Goal: Task Accomplishment & Management: Use online tool/utility

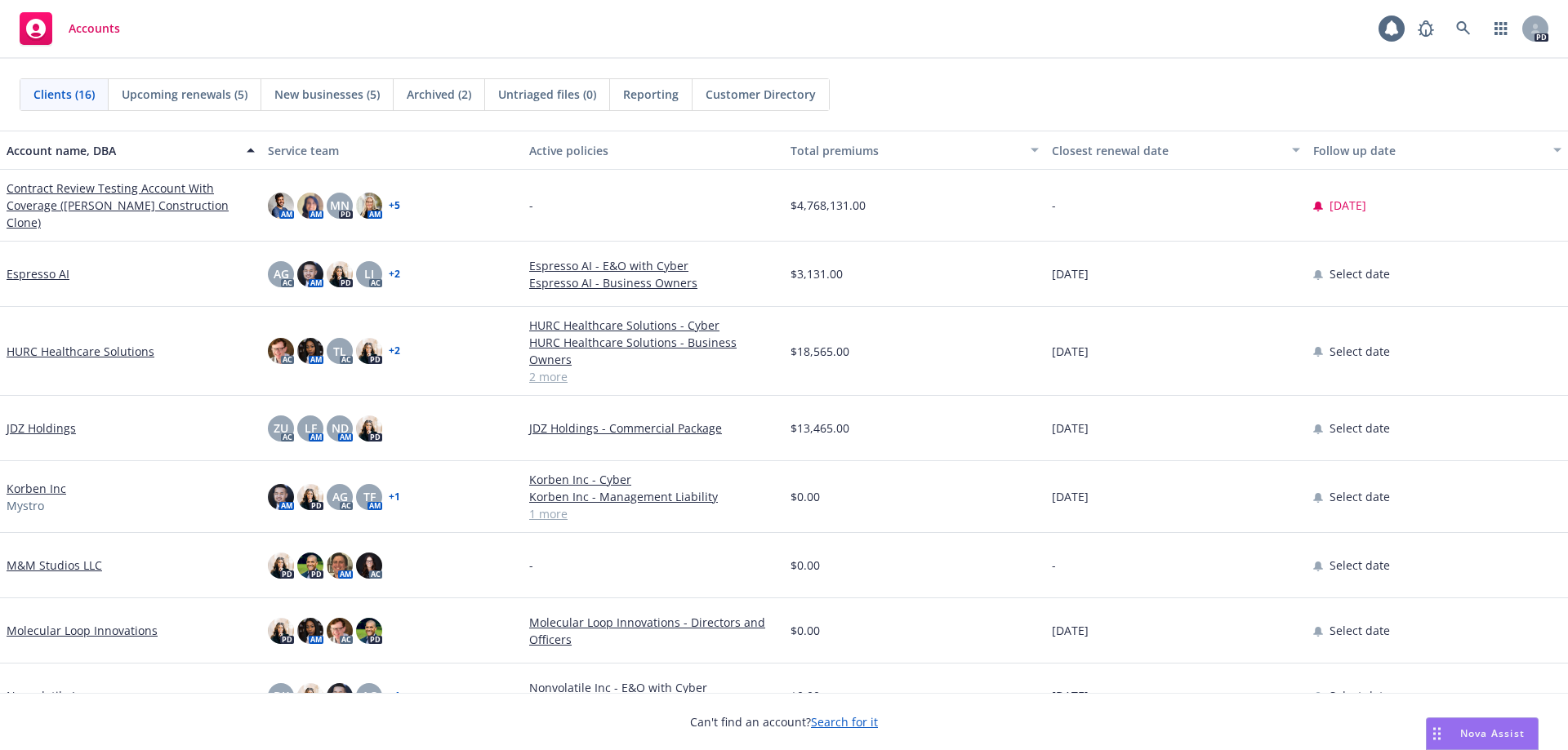
click at [1482, 724] on div "Nova Assist" at bounding box center [1483, 733] width 112 height 31
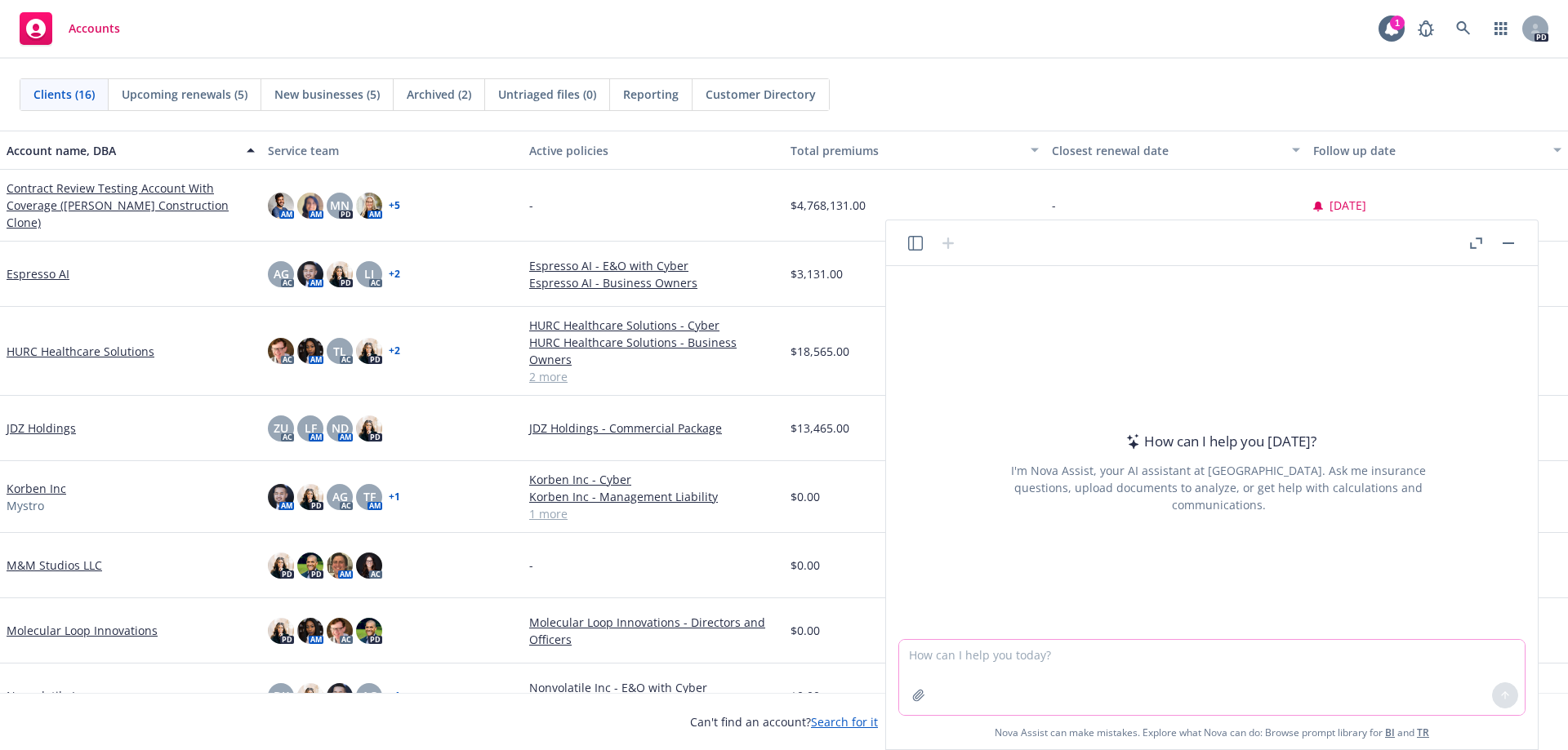
click at [1212, 663] on textarea at bounding box center [1212, 677] width 626 height 76
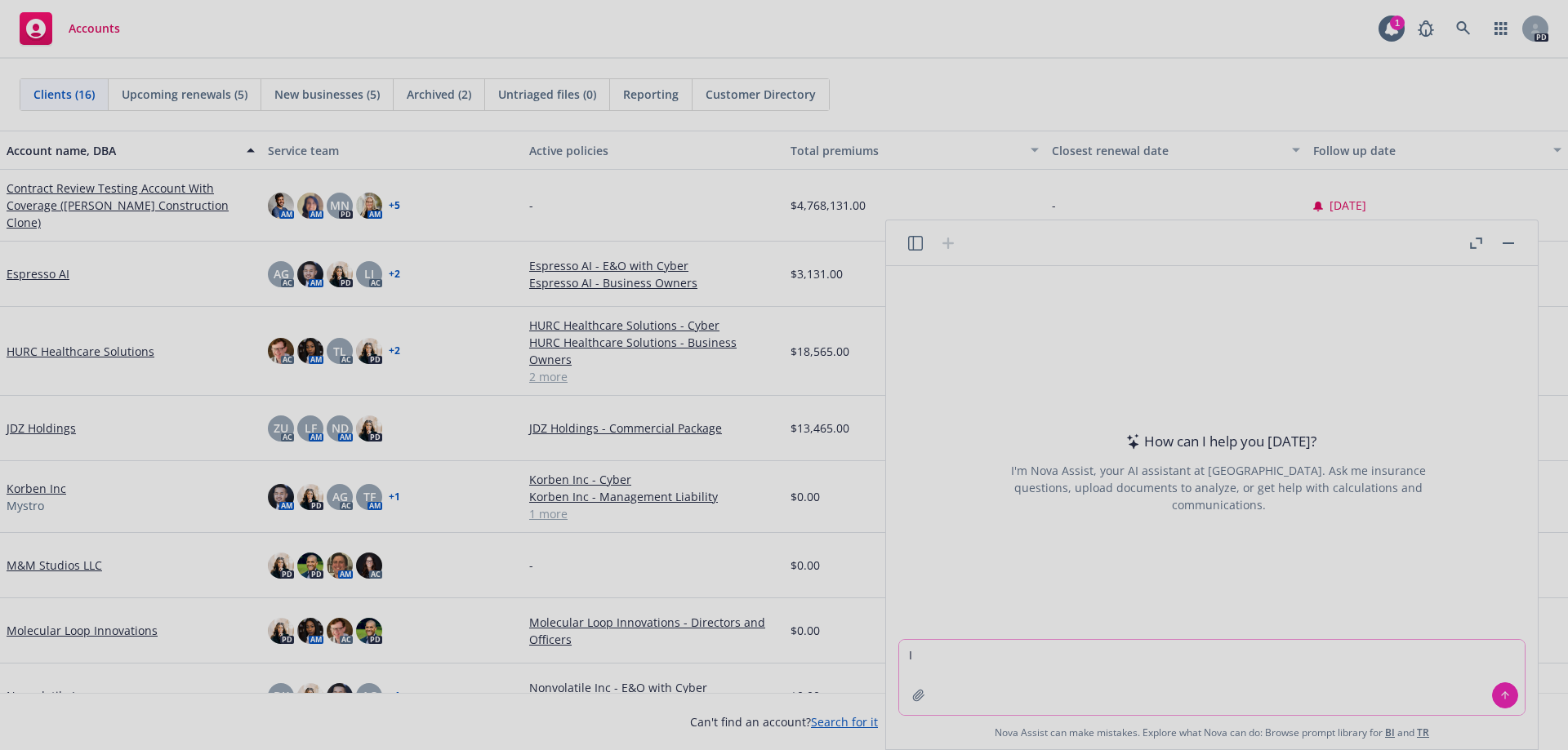
type textarea "I"
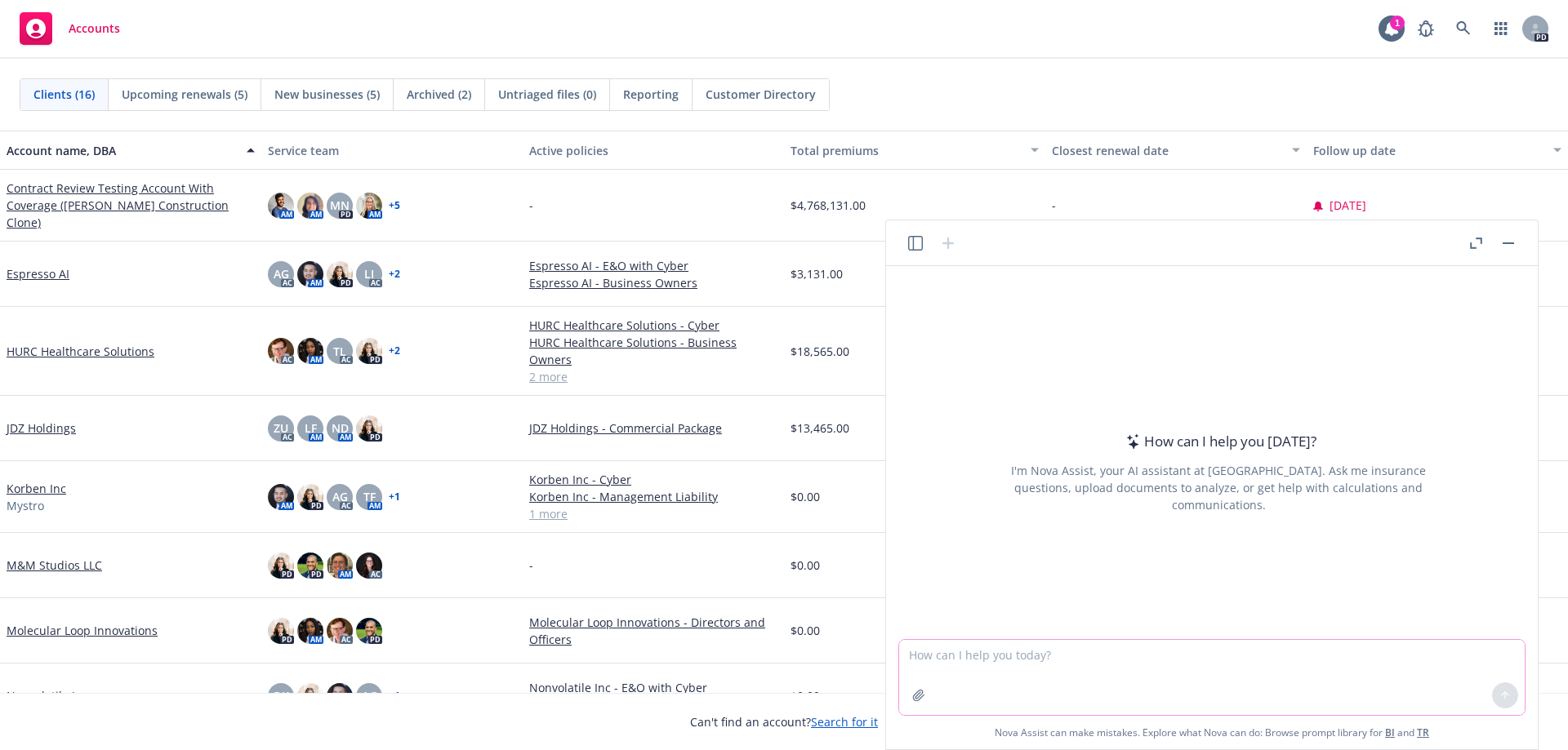
click at [1011, 665] on textarea at bounding box center [1212, 677] width 626 height 76
type textarea "I"
type textarea "H"
paste textarea "Lor ipsu dol sitam co ad elit sed doeiusmo te incididuntu lab etdo magnaal enim…"
type textarea "lorem ip d sitame co ad el sedd eiusm T inci: Utl etdo mag aliqu en ad mini ven…"
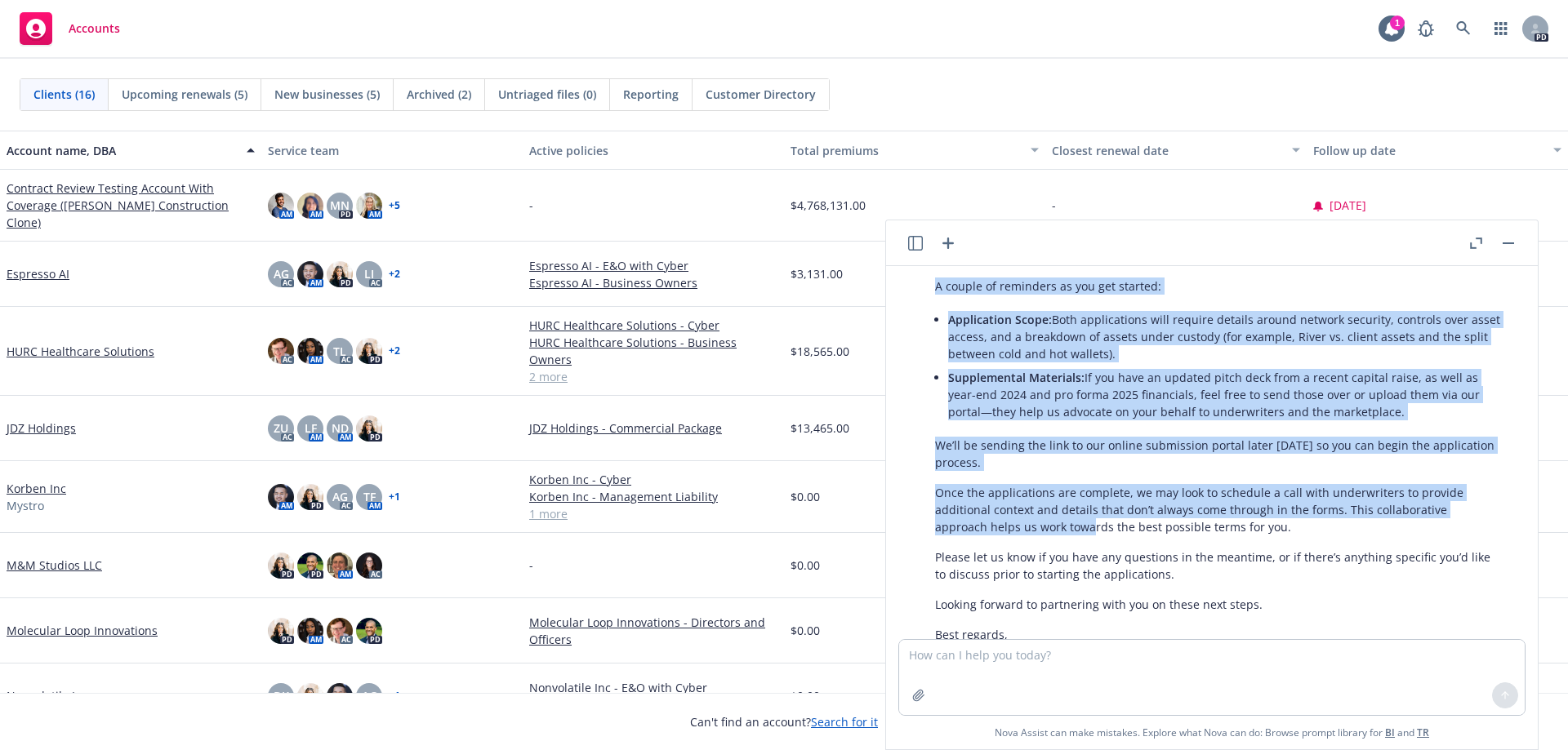
scroll to position [896, 0]
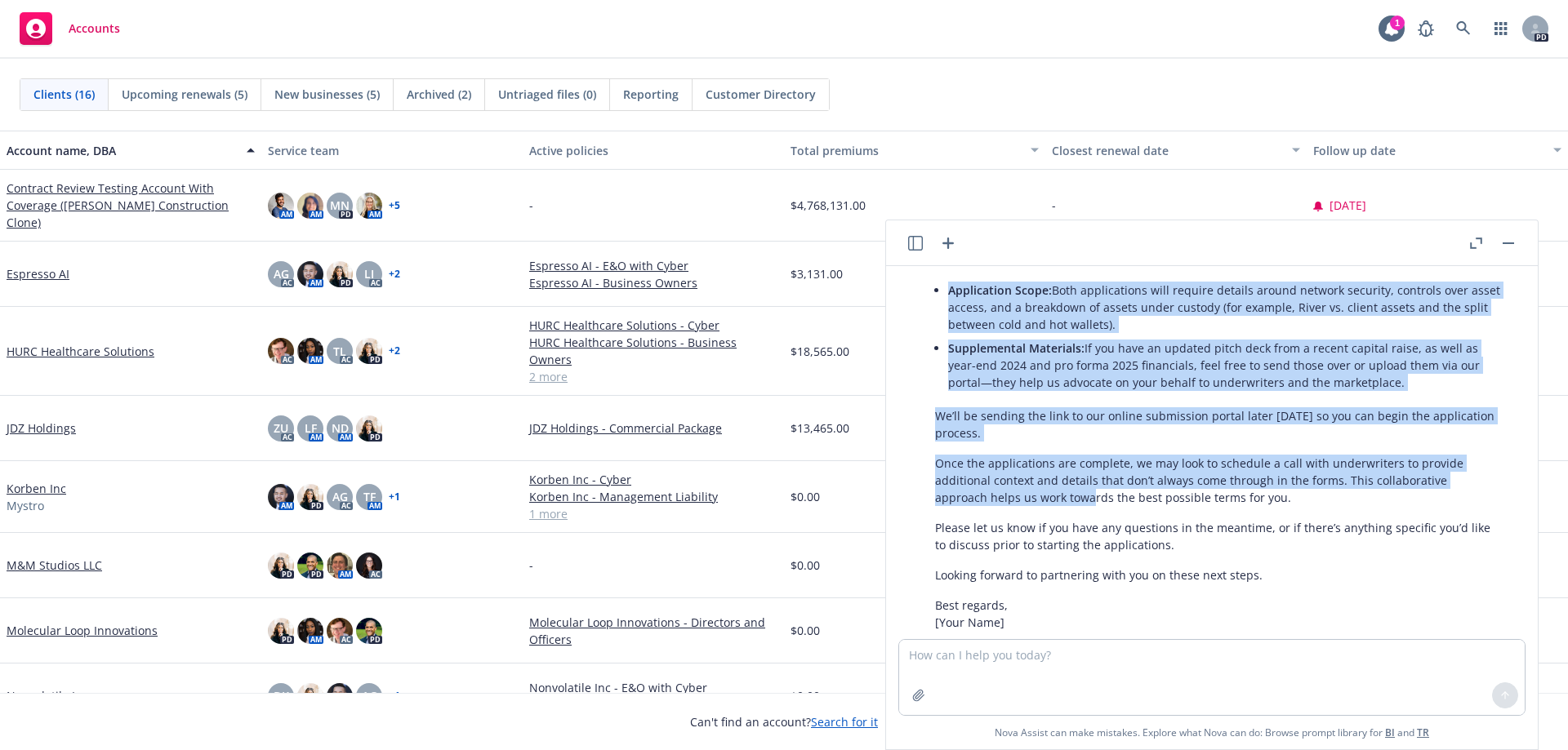
drag, startPoint x: 942, startPoint y: 367, endPoint x: 1079, endPoint y: 323, distance: 143.9
click at [1417, 394] on div "Certainly! Here’s a polished follow-up you can send: Subject: Next Steps: Digit…" at bounding box center [1218, 345] width 599 height 673
copy div "loremi do sitame co ad el seddoeiu tempo incididun utl etdolor magna aliqu eni …"
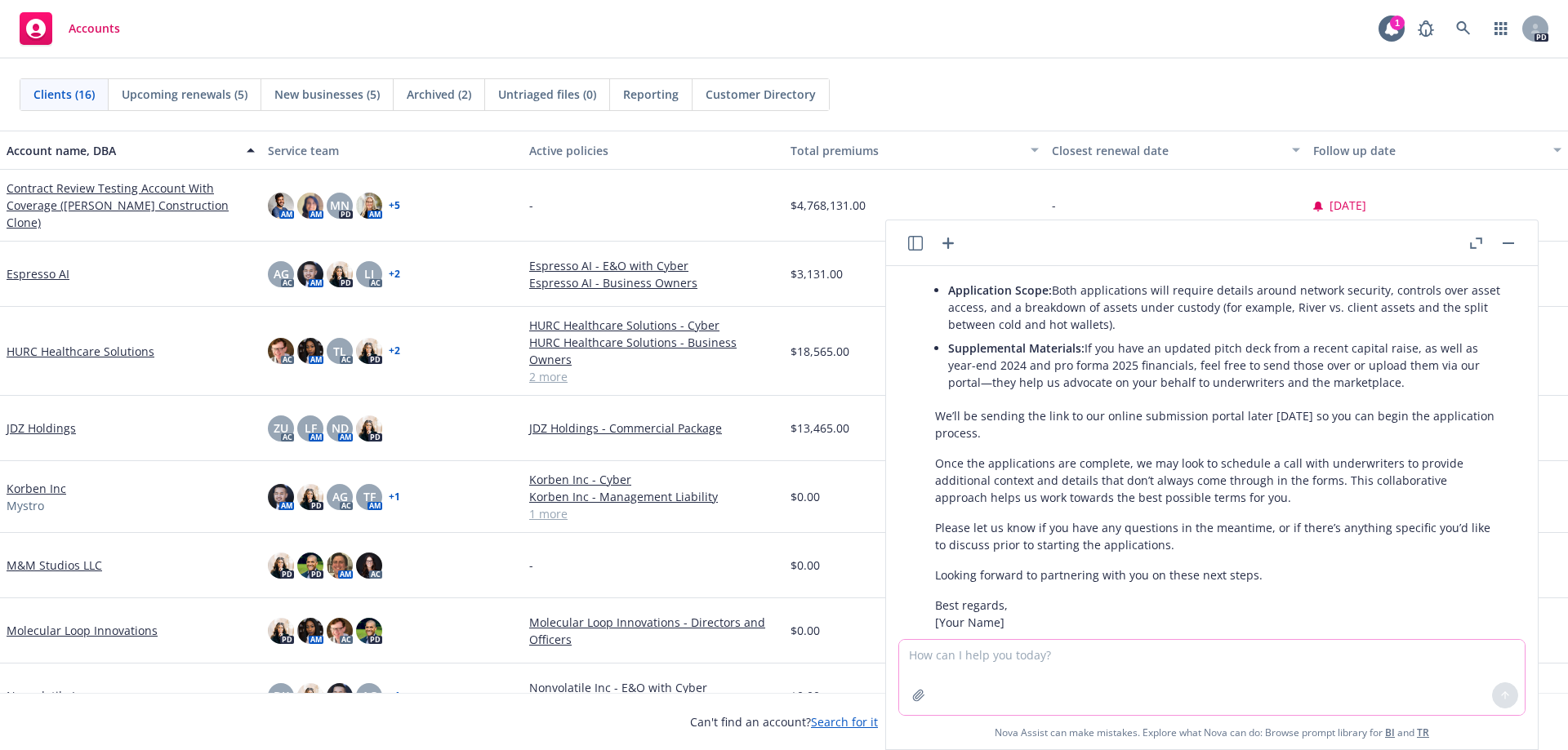
drag, startPoint x: 1146, startPoint y: 672, endPoint x: 1146, endPoint y: 662, distance: 10.0
click at [1146, 665] on textarea at bounding box center [1212, 677] width 626 height 76
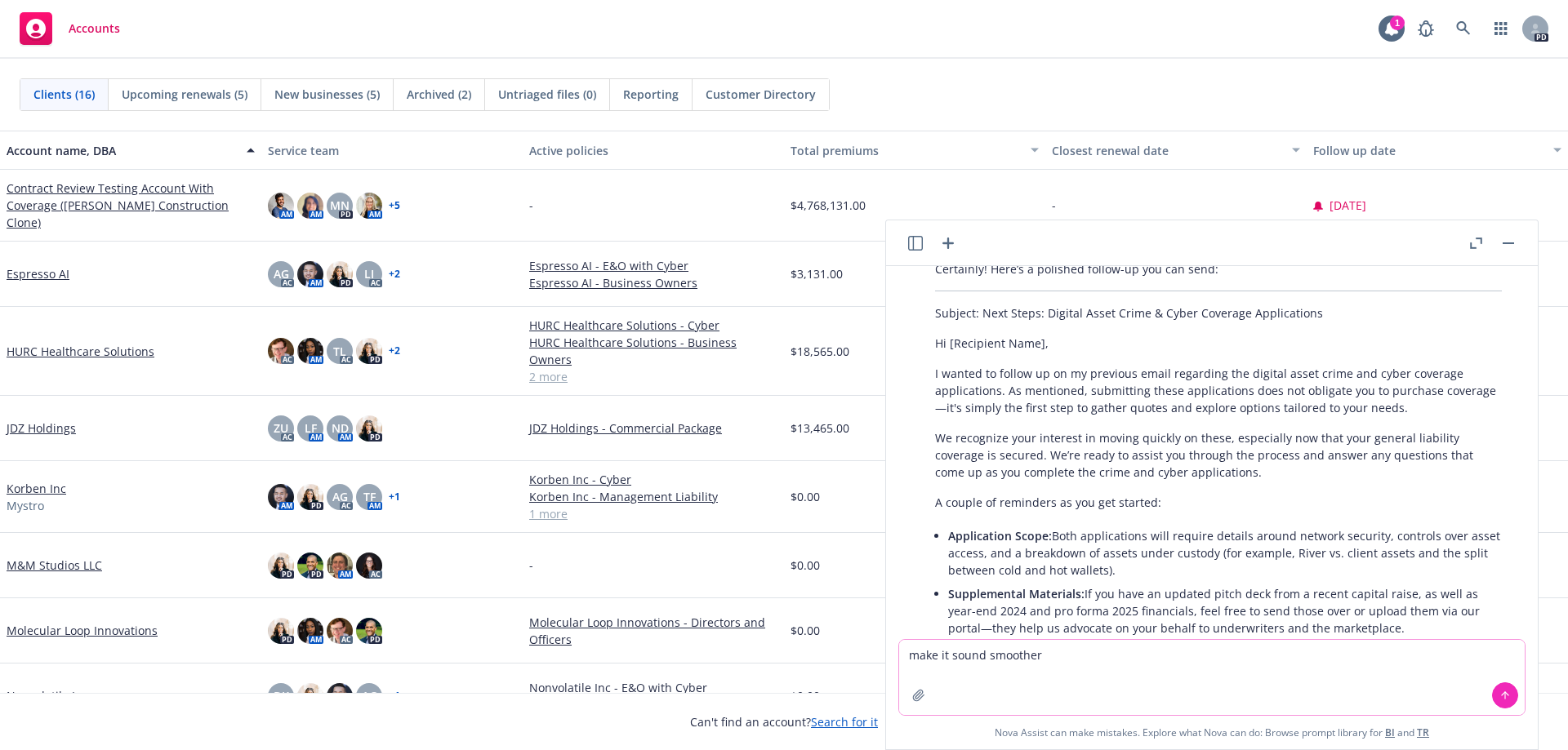
scroll to position [162, 0]
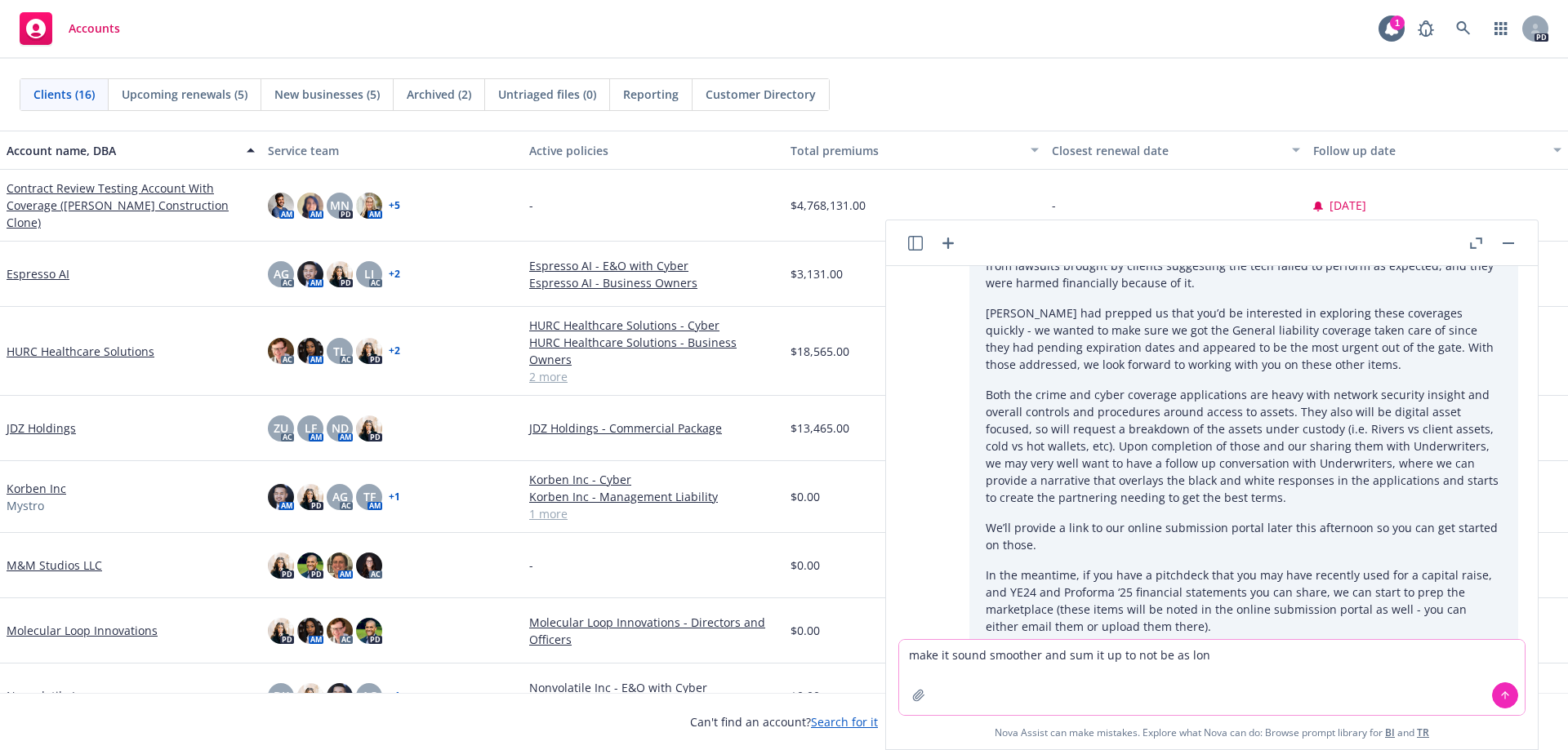
type textarea "make it sound smoother and sum it up to not be as long"
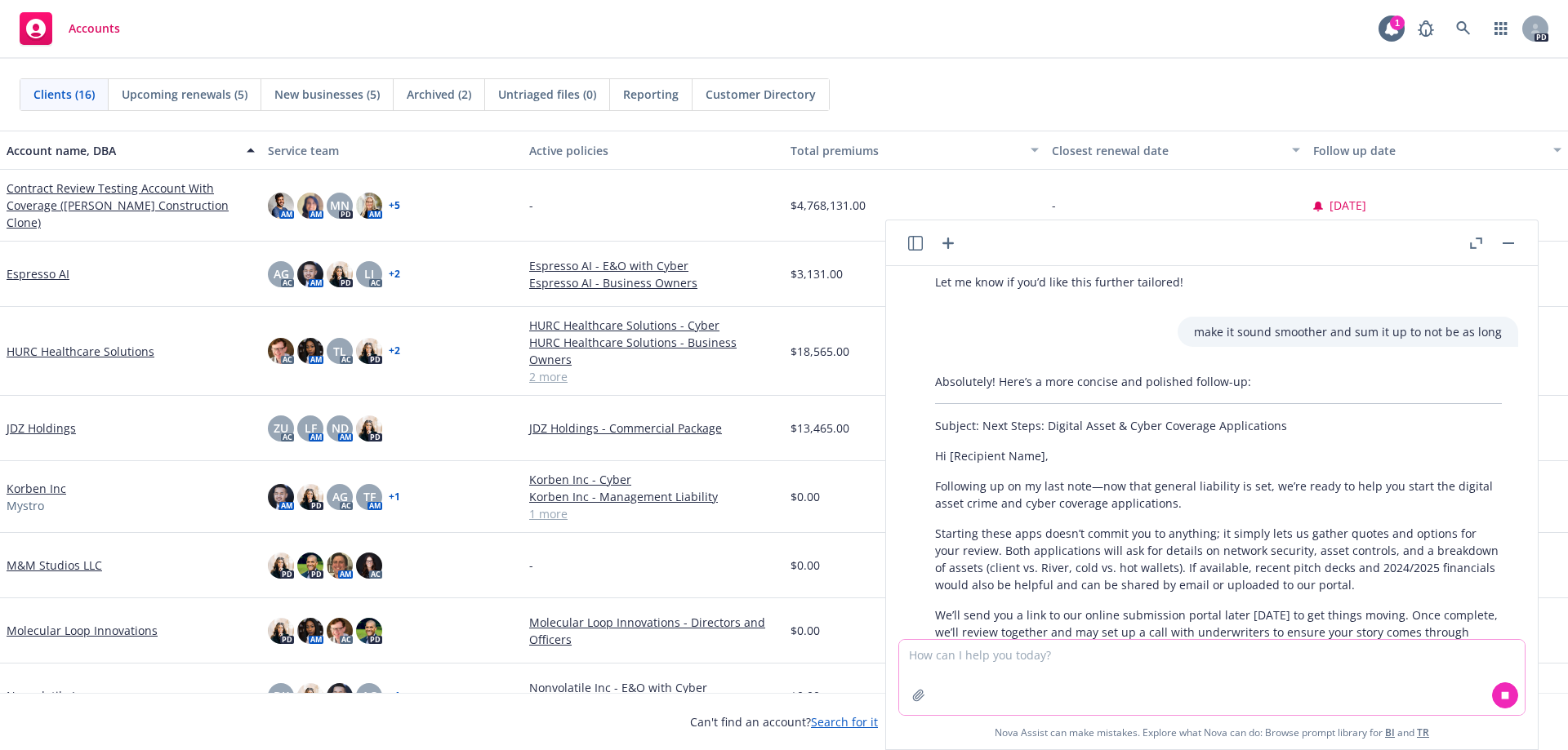
scroll to position [1423, 0]
